Goal: Task Accomplishment & Management: Complete application form

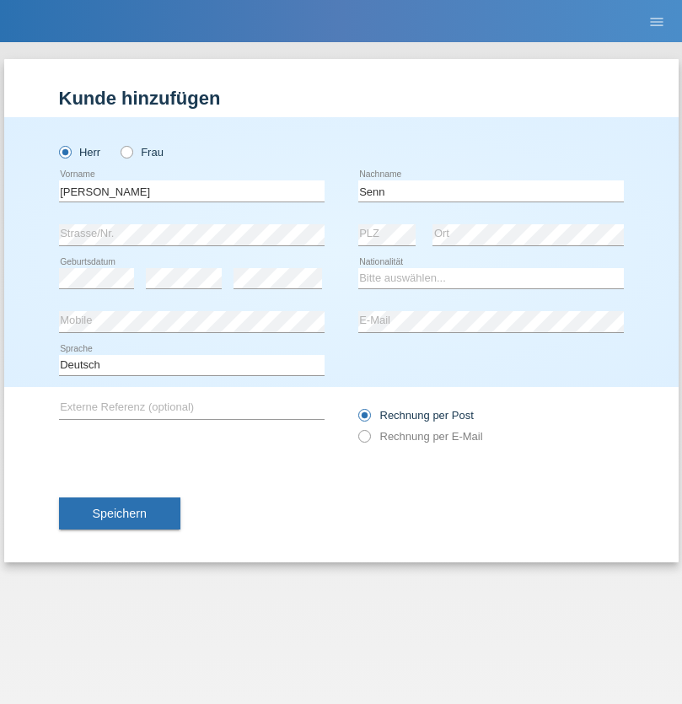
type input "Senn"
select select "CH"
select select "en"
radio input "true"
click at [191, 191] on input "text" at bounding box center [192, 190] width 266 height 21
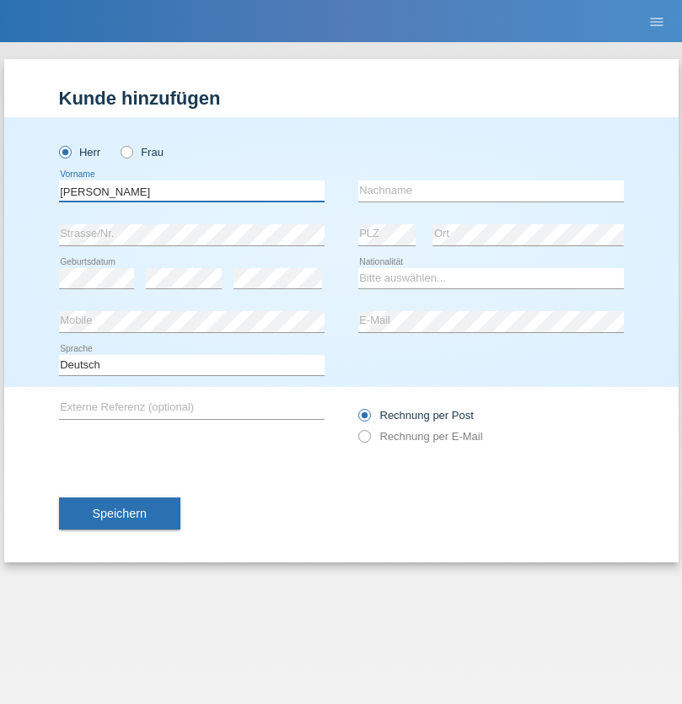
type input "Mohammad Qais"
click at [491, 191] on input "text" at bounding box center [491, 190] width 266 height 21
type input "Nemani"
select select "AF"
select select "C"
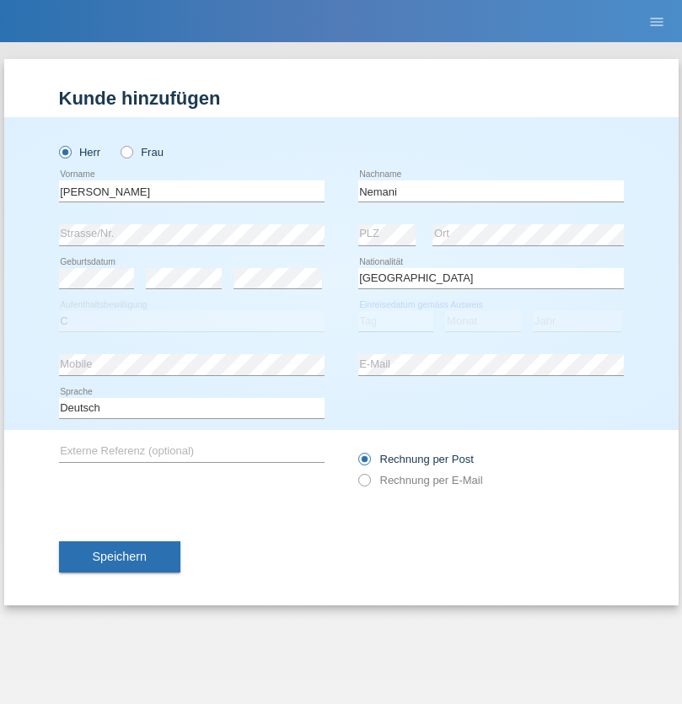
select select "02"
select select "01"
select select "2021"
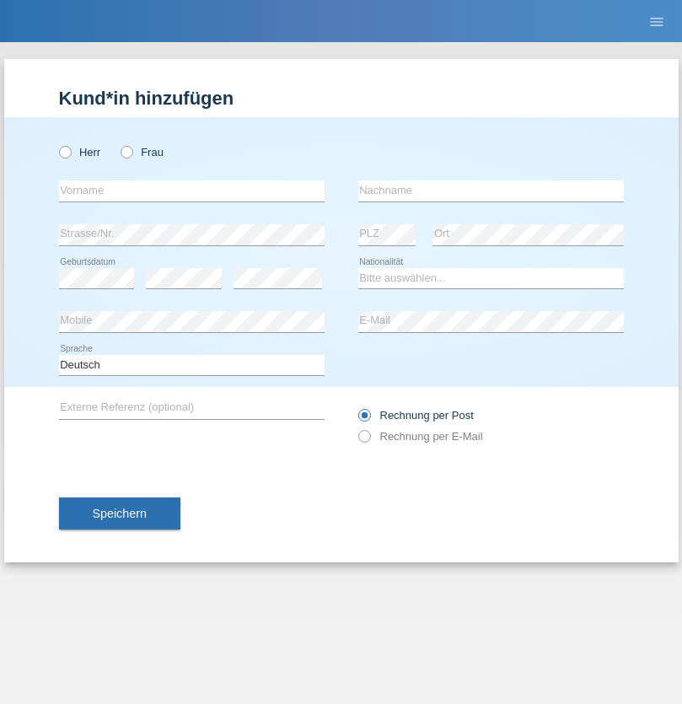
radio input "true"
click at [191, 191] on input "text" at bounding box center [192, 190] width 266 height 21
type input "Besart"
click at [491, 191] on input "text" at bounding box center [491, 190] width 266 height 21
type input "Emiri"
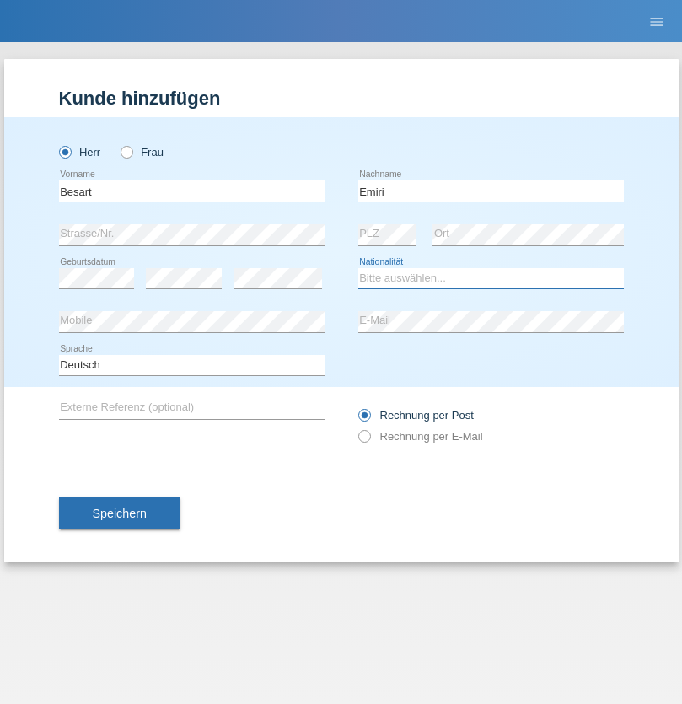
select select "XK"
select select "C"
select select "04"
radio input "true"
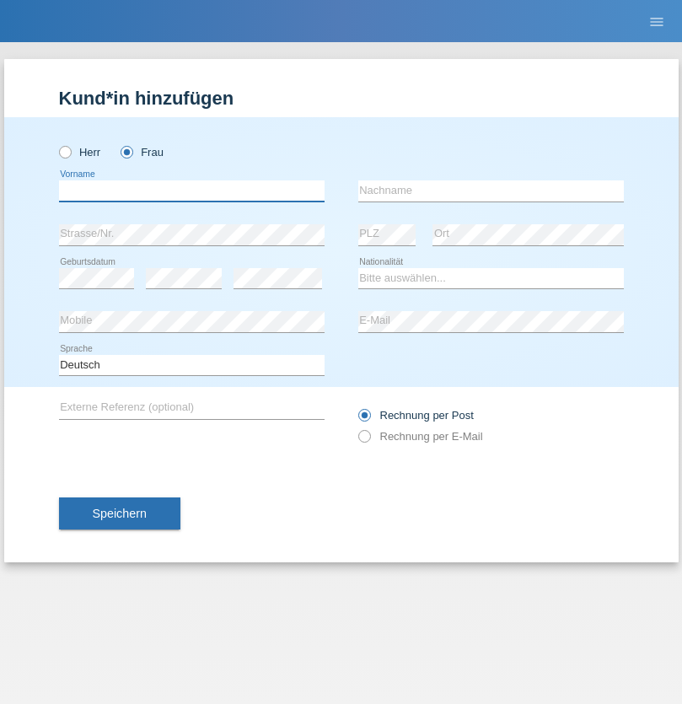
click at [191, 191] on input "text" at bounding box center [192, 190] width 266 height 21
type input "Camille"
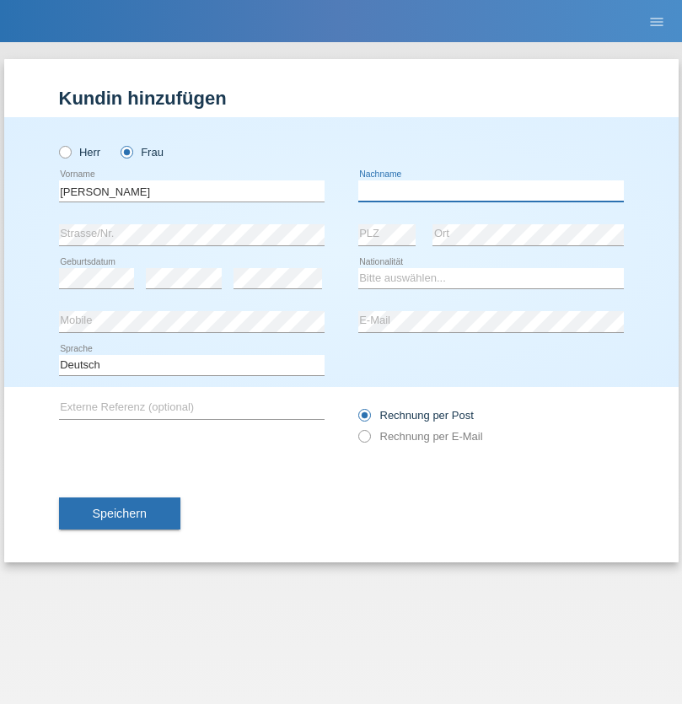
click at [491, 191] on input "text" at bounding box center [491, 190] width 266 height 21
type input "Jacquet"
select select "CH"
radio input "true"
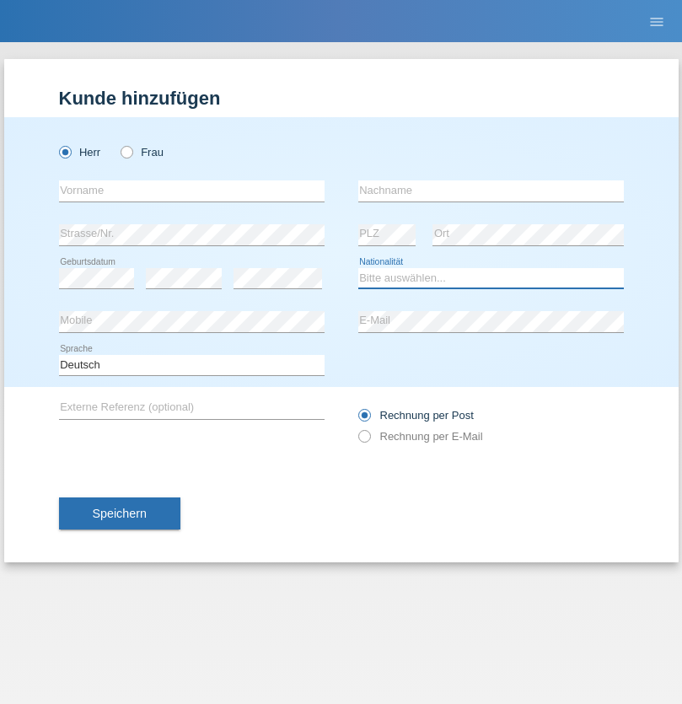
select select "DE"
select select "C"
select select "07"
select select "11"
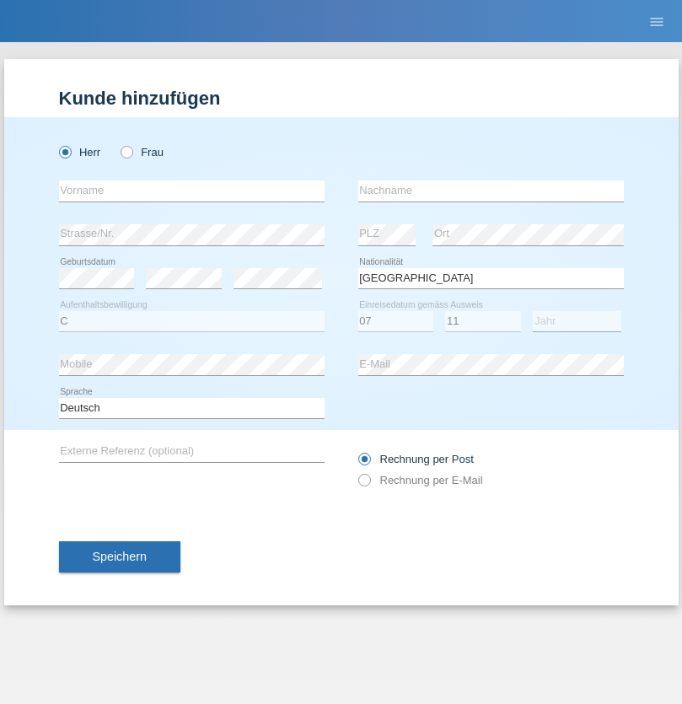
select select "1972"
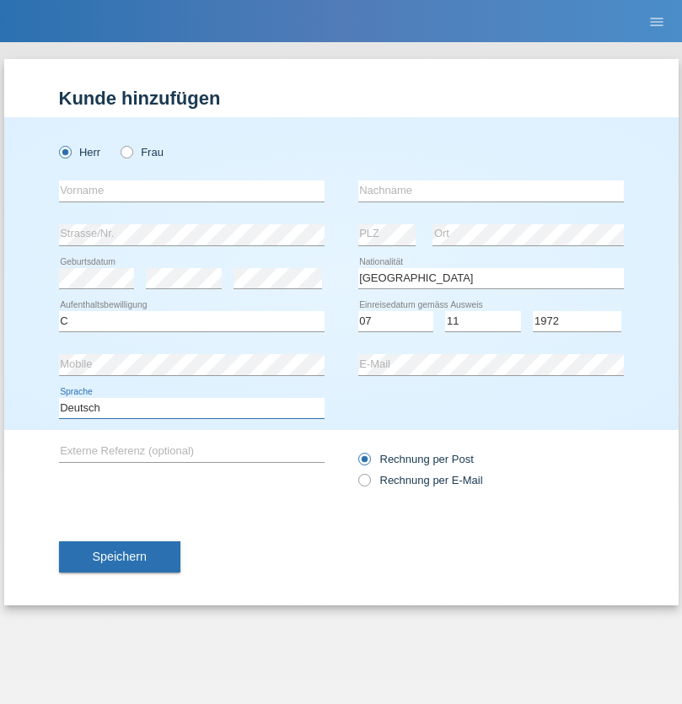
select select "en"
